Goal: Book appointment/travel/reservation

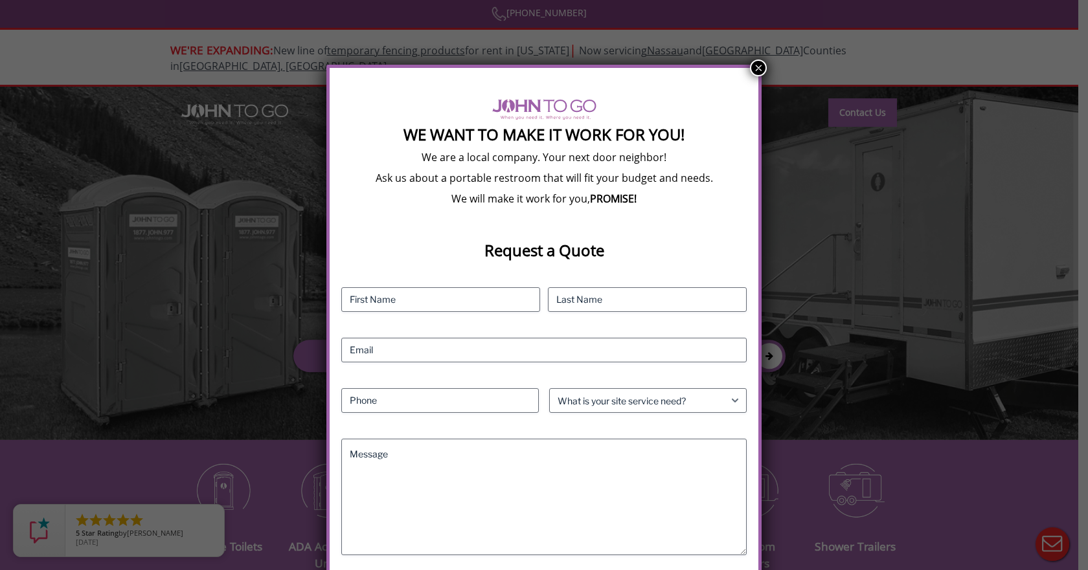
click at [756, 71] on button "×" at bounding box center [758, 68] width 17 height 17
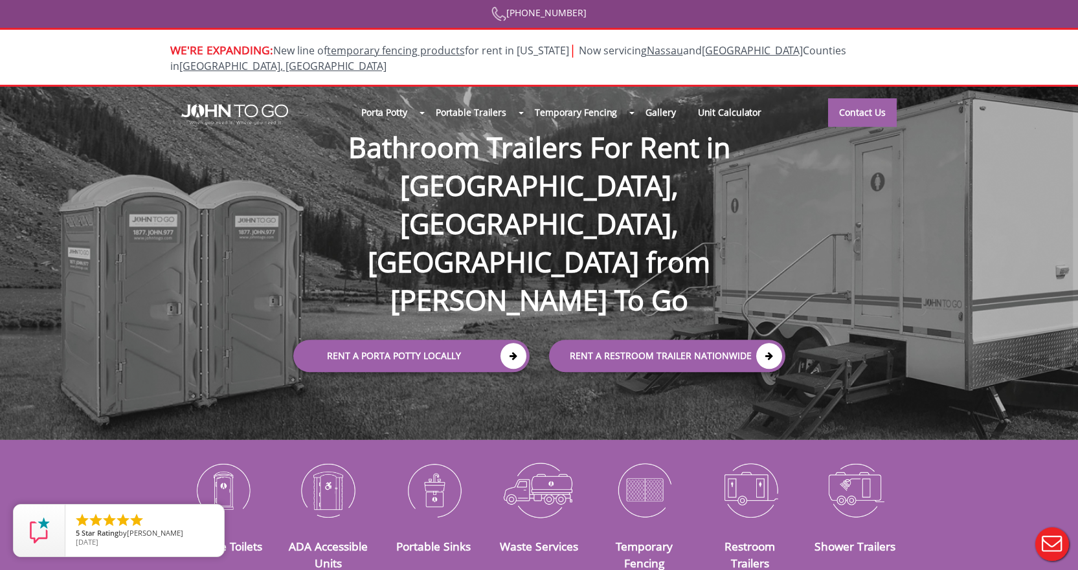
click at [400, 96] on div at bounding box center [539, 285] width 1078 height 570
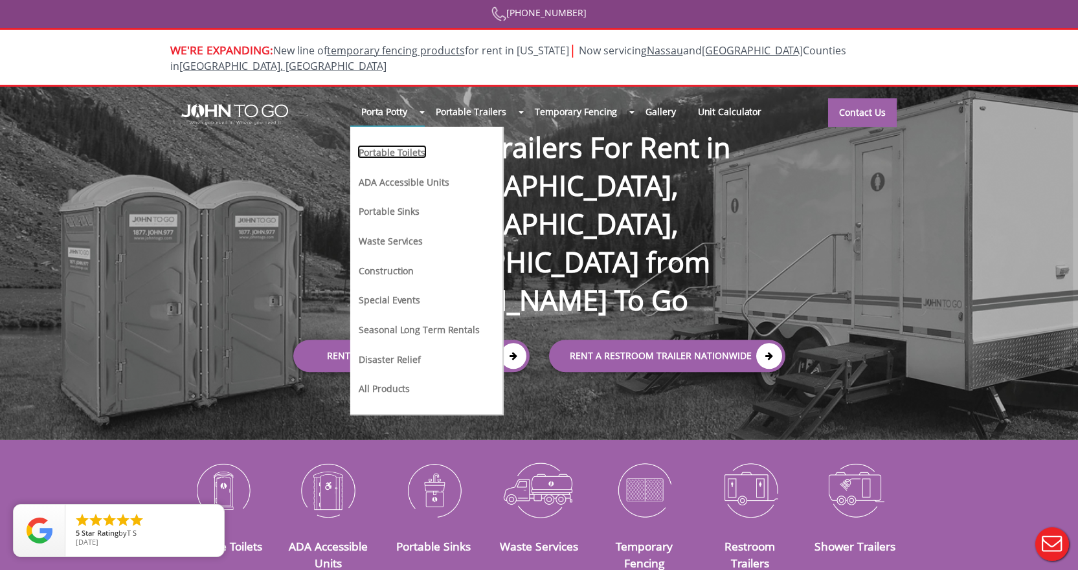
click at [408, 145] on link "Portable Toilets" at bounding box center [391, 152] width 69 height 14
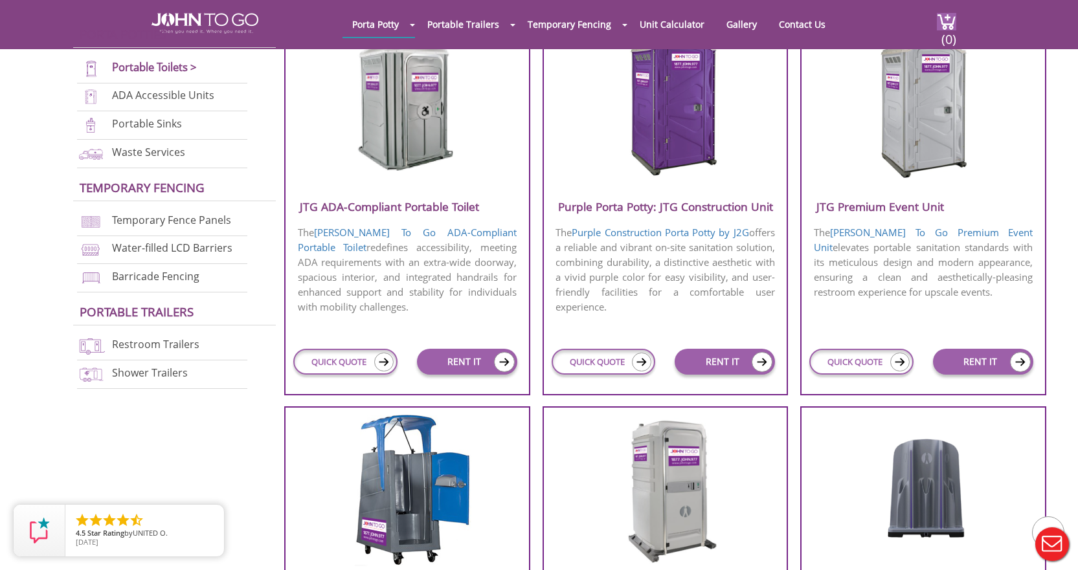
scroll to position [518, 0]
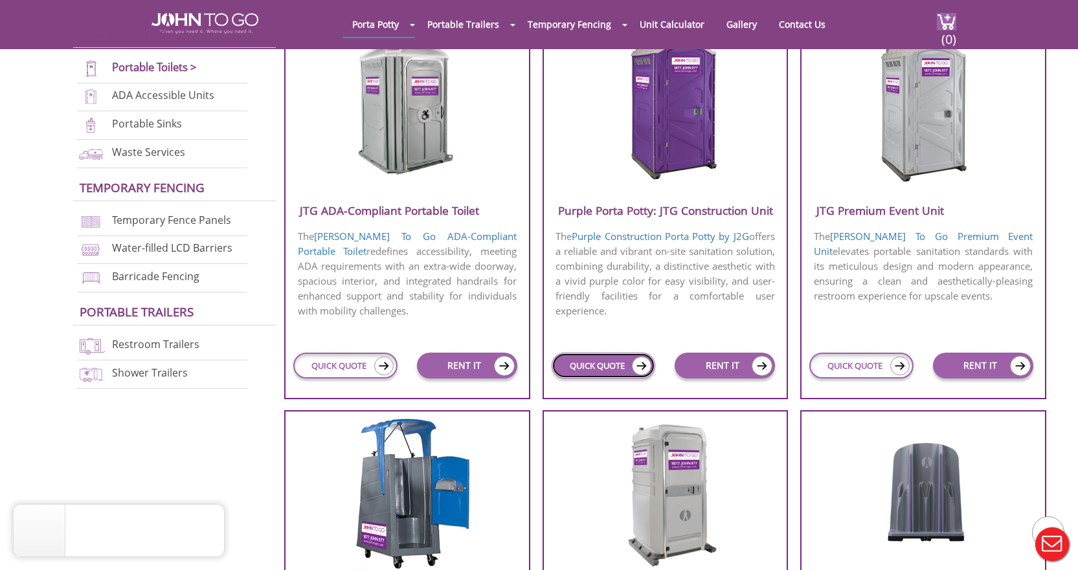
click at [601, 365] on link "QUICK QUOTE" at bounding box center [604, 366] width 104 height 26
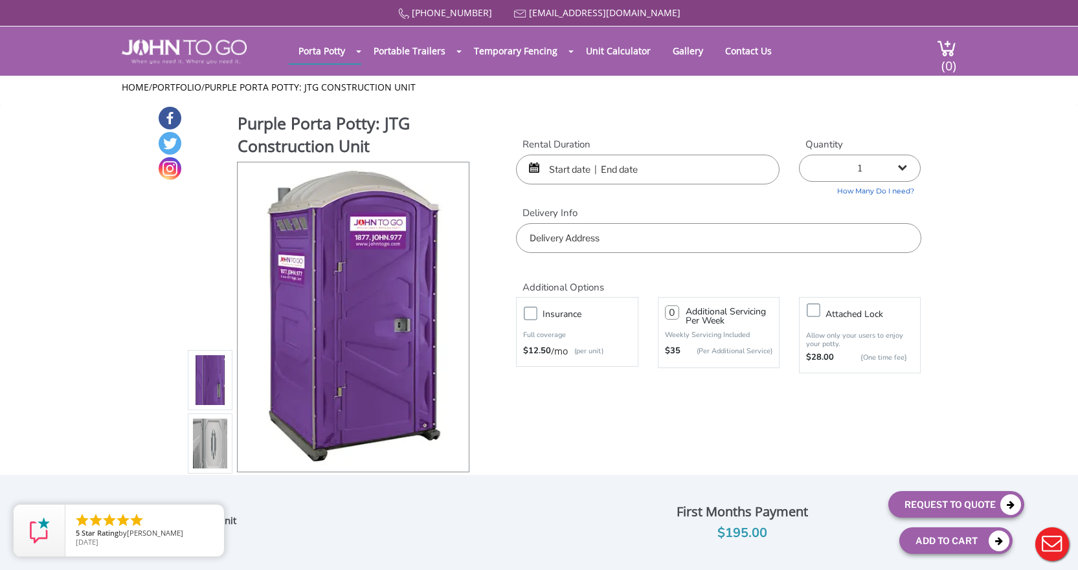
click at [631, 240] on input "text" at bounding box center [718, 238] width 405 height 30
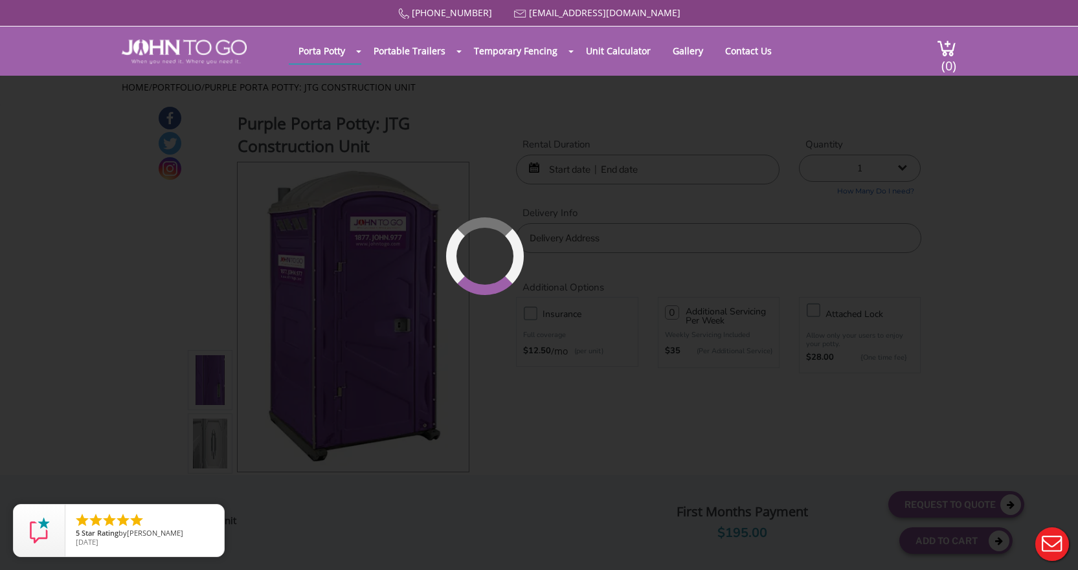
click at [562, 172] on div "877 564 6977 info@johntogo.com Porta Potty Portable Toilets ADA Accessible Unit…" at bounding box center [539, 293] width 1078 height 587
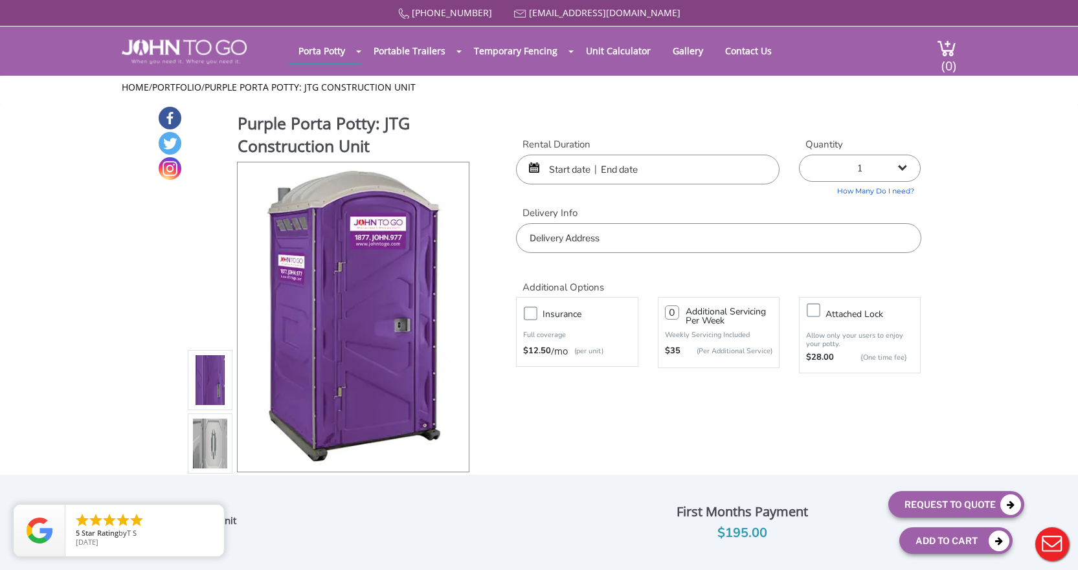
click at [561, 172] on input "text" at bounding box center [648, 170] width 264 height 30
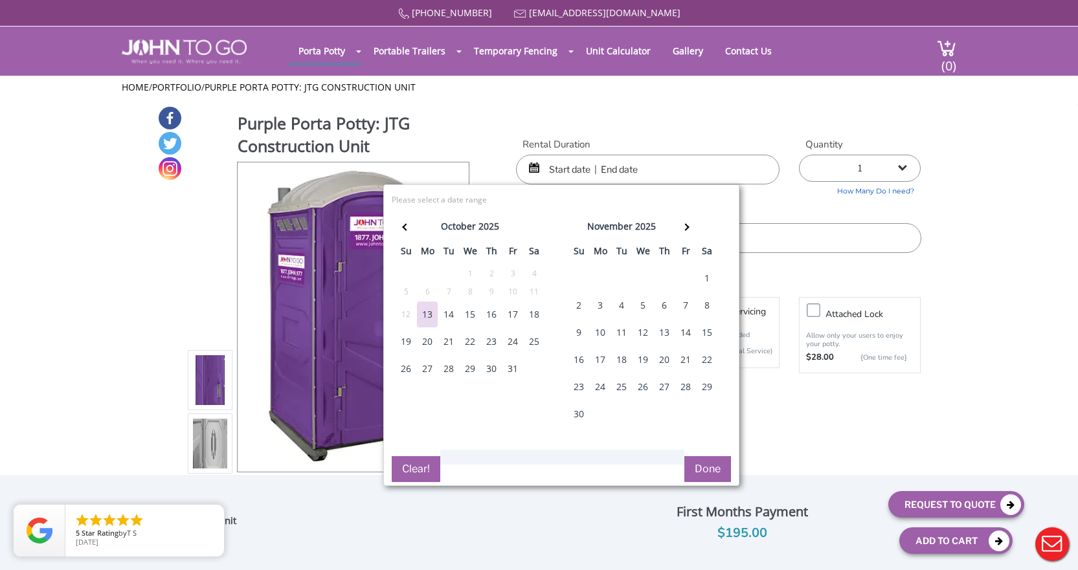
click at [426, 341] on div "20" at bounding box center [427, 342] width 21 height 26
click at [532, 347] on div "25" at bounding box center [534, 342] width 21 height 26
type input "10/20/2025 to 10/25/2025"
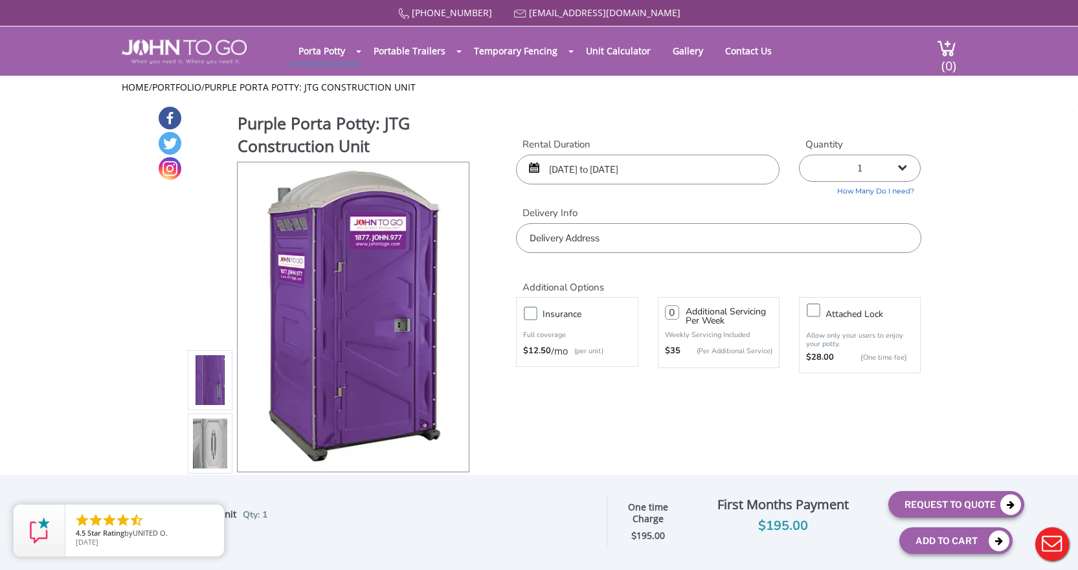
click at [660, 240] on input "text" at bounding box center [718, 238] width 405 height 30
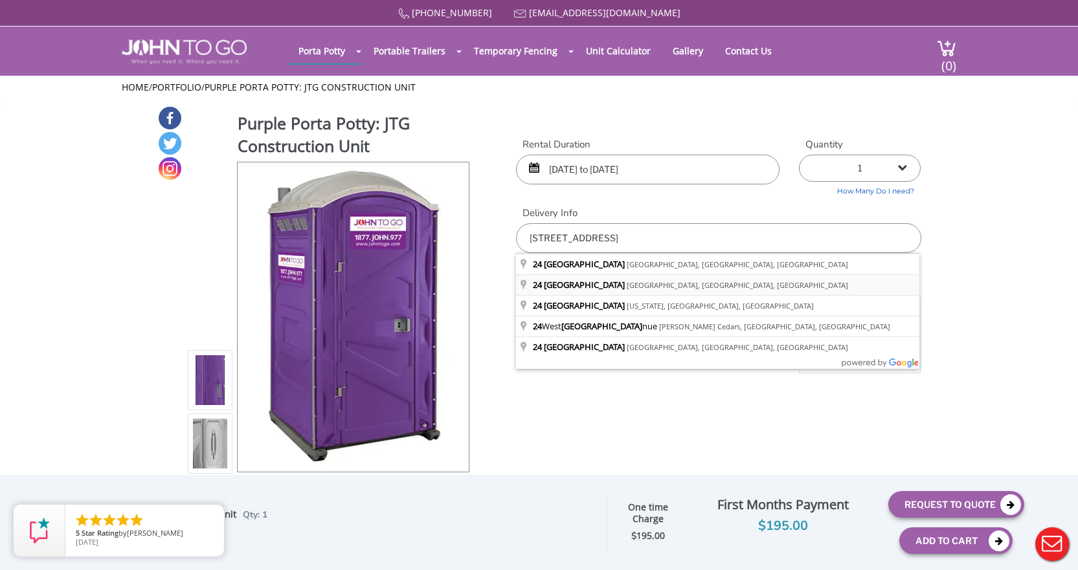
type input "24 Essex Ave, Bernardsville, NJ, USA"
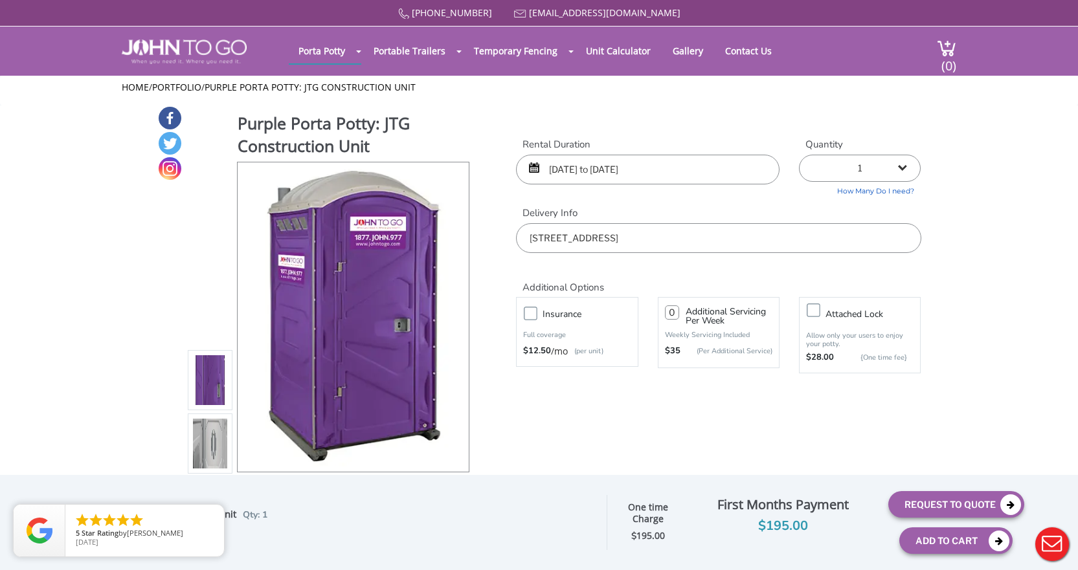
scroll to position [65, 0]
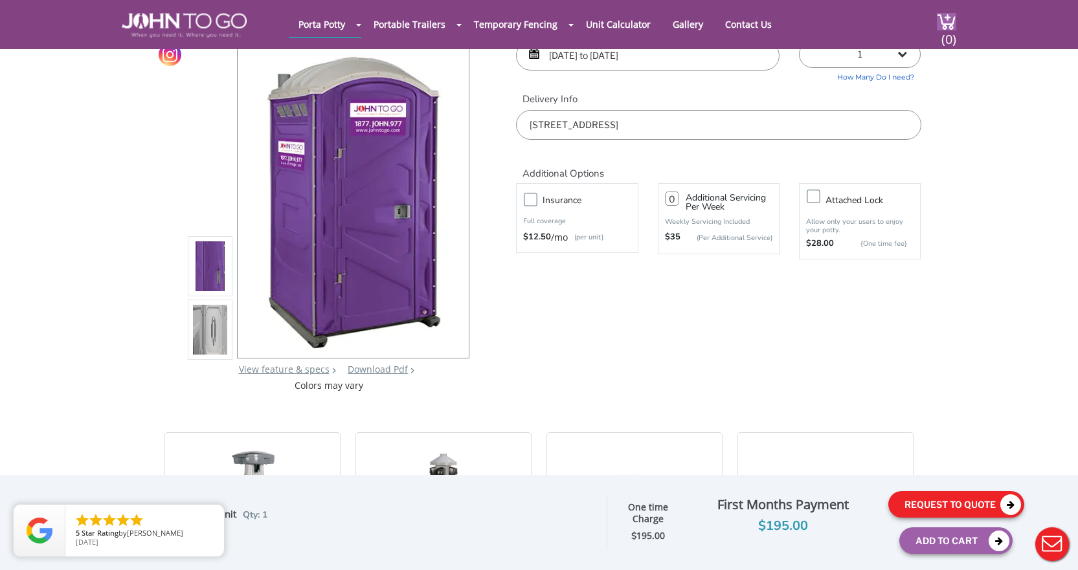
click at [951, 509] on button "Request To Quote" at bounding box center [956, 504] width 136 height 27
click at [0, 0] on div at bounding box center [0, 0] width 0 height 0
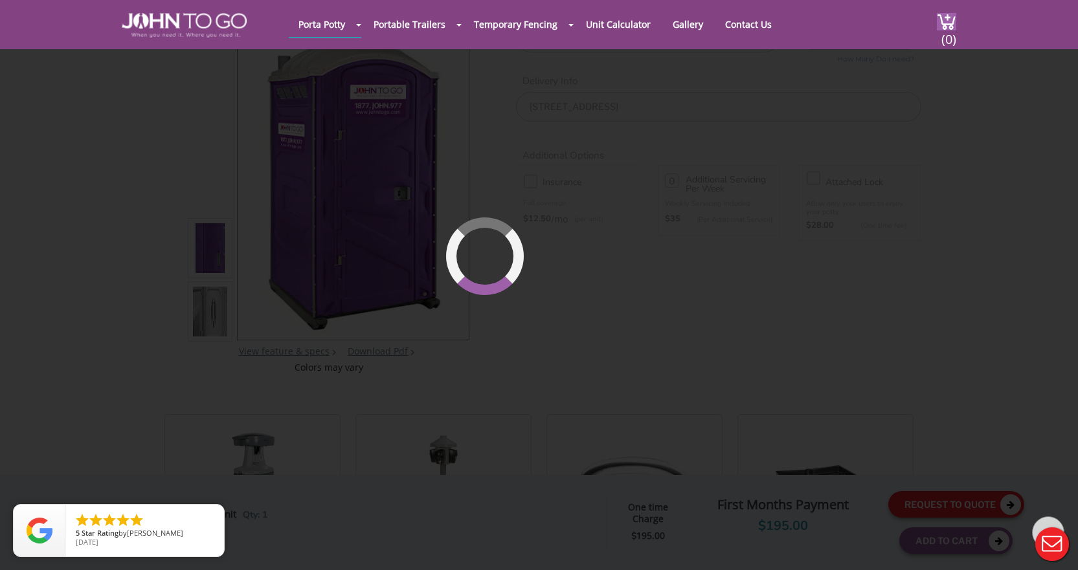
scroll to position [89, 0]
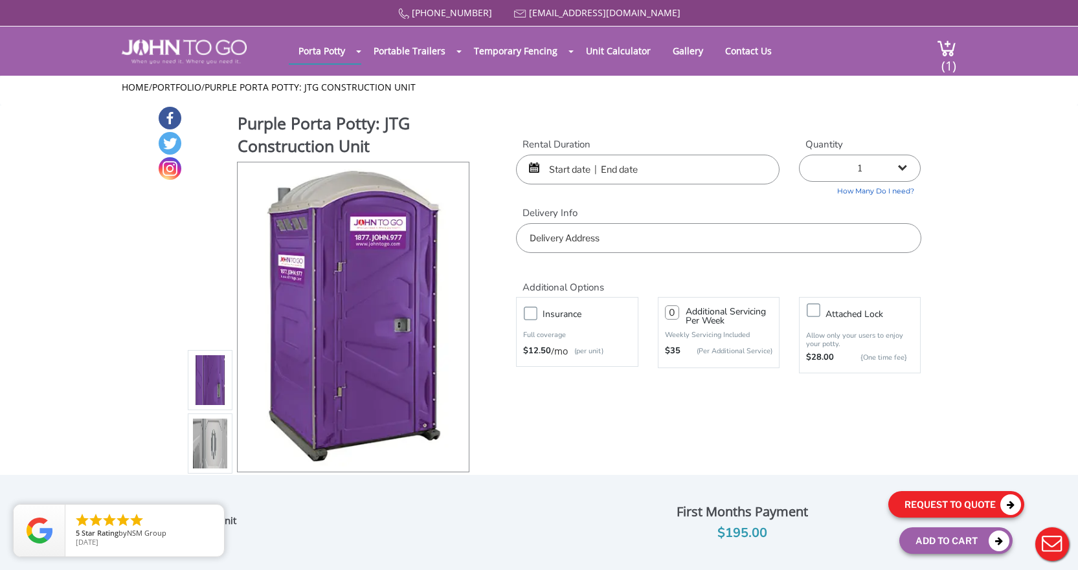
click at [947, 504] on button "Request To Quote" at bounding box center [956, 504] width 136 height 27
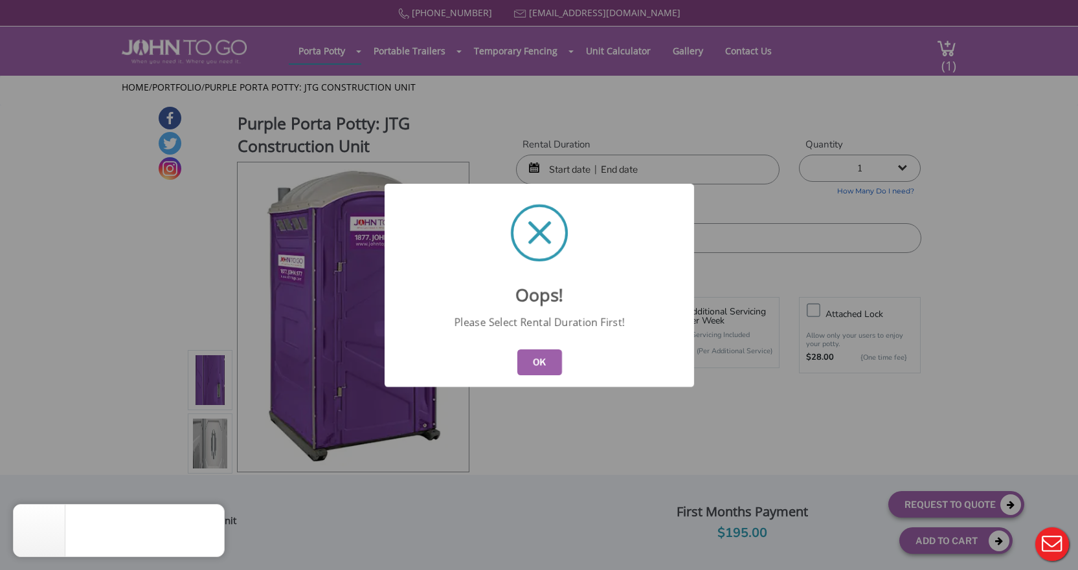
click at [535, 359] on button "OK" at bounding box center [539, 363] width 45 height 26
